Goal: Transaction & Acquisition: Purchase product/service

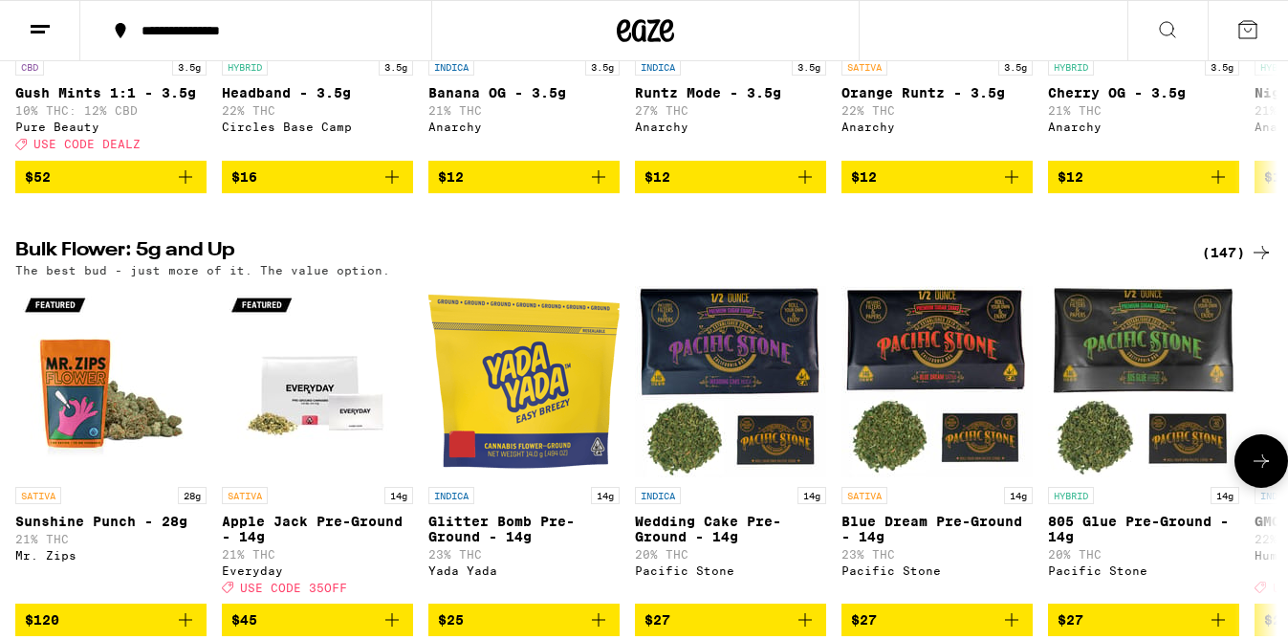
scroll to position [1835, 0]
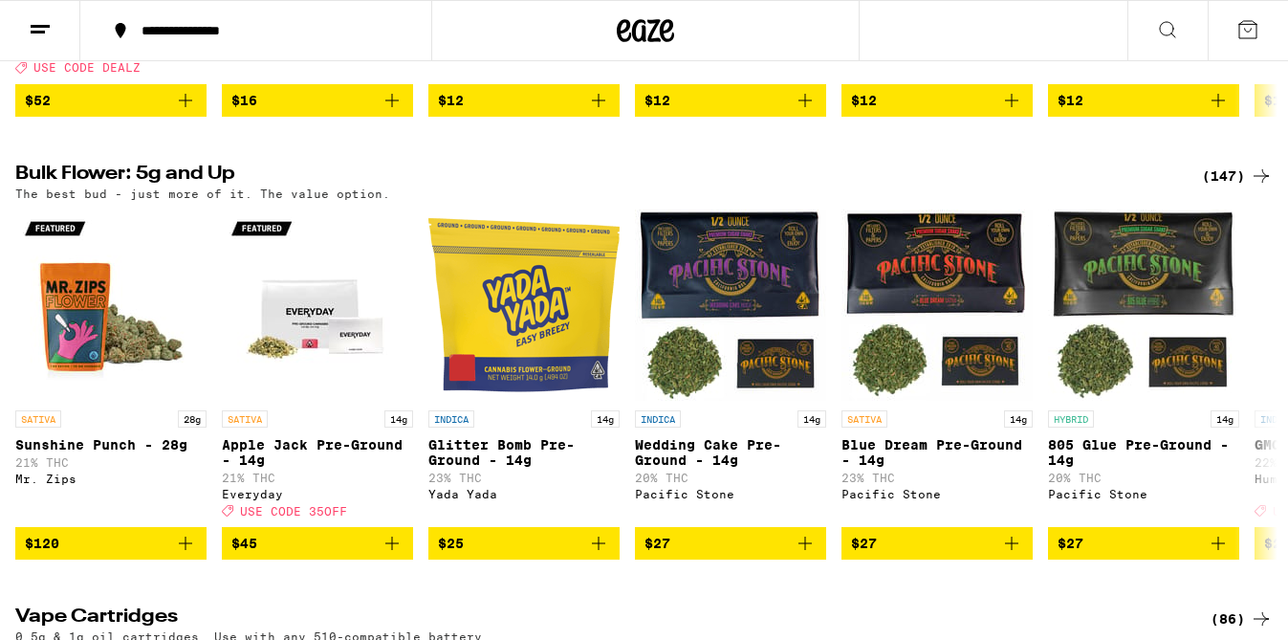
click at [1218, 187] on div "(147)" at bounding box center [1237, 175] width 71 height 23
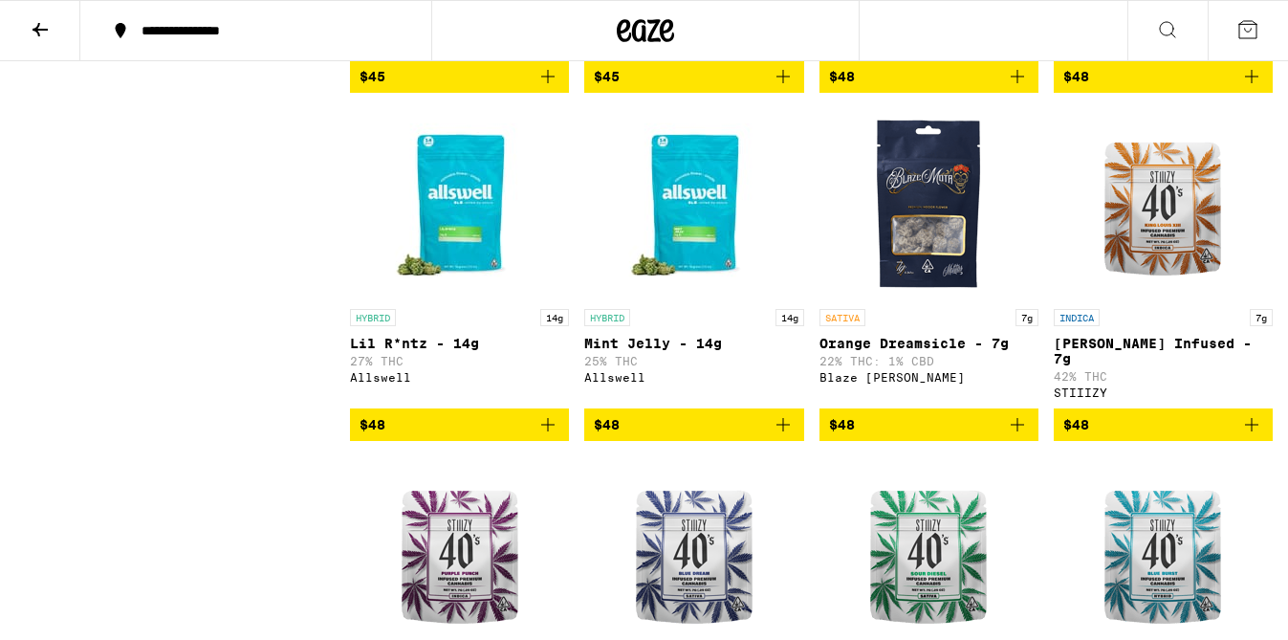
scroll to position [3890, 0]
